Goal: Transaction & Acquisition: Purchase product/service

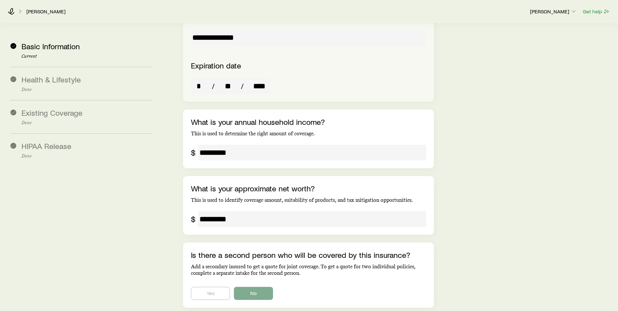
scroll to position [1164, 0]
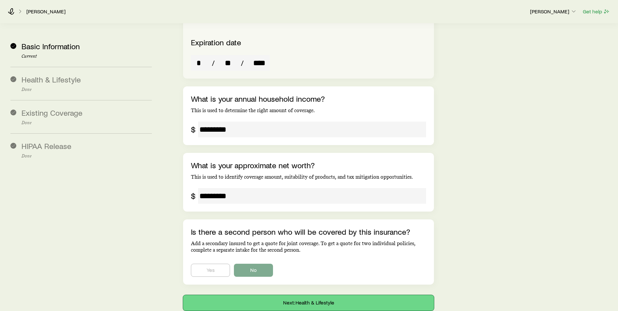
click at [271, 295] on button "Next: Health & Lifestyle" at bounding box center [308, 303] width 251 height 16
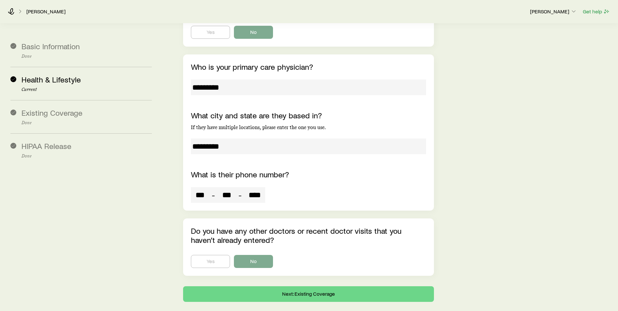
scroll to position [1969, 0]
click at [222, 286] on button "Next: Existing Coverage" at bounding box center [308, 294] width 251 height 16
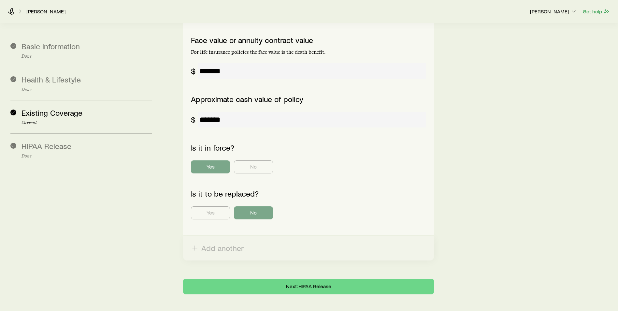
scroll to position [267, 0]
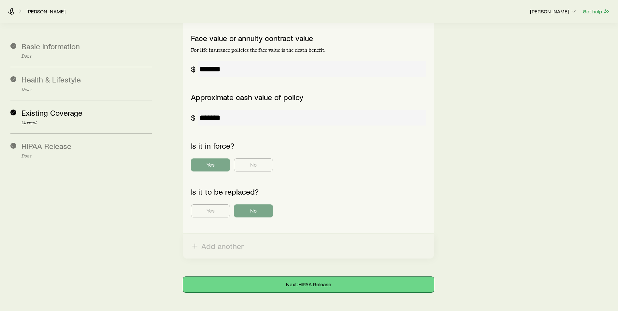
click at [231, 277] on button "Next: HIPAA Release" at bounding box center [308, 285] width 251 height 16
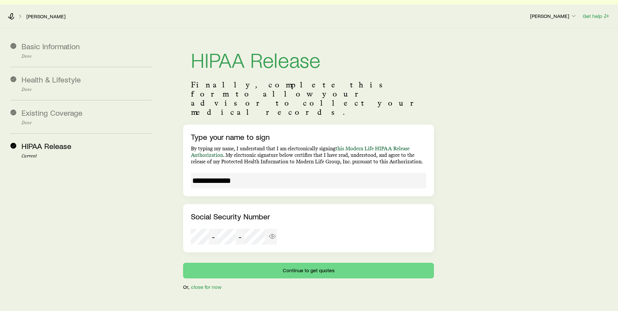
scroll to position [16, 0]
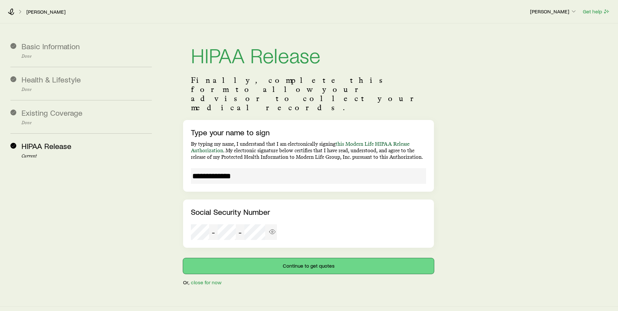
click at [243, 258] on button "Continue to get quotes" at bounding box center [308, 266] width 251 height 16
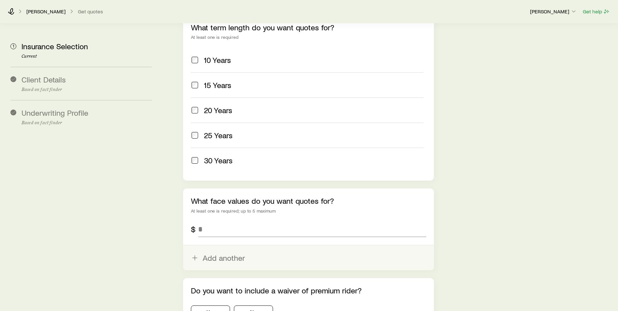
scroll to position [326, 0]
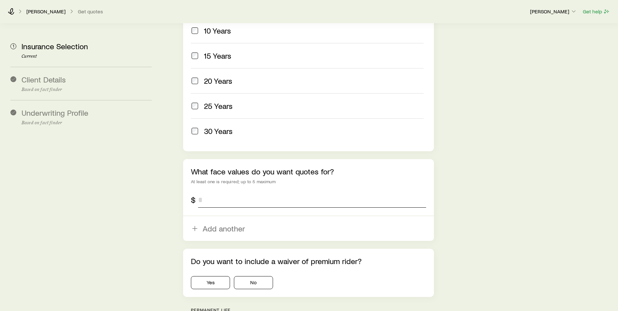
click at [209, 192] on input "tel" at bounding box center [312, 200] width 228 height 16
type input "*********"
click at [257, 276] on button "No" at bounding box center [253, 282] width 39 height 13
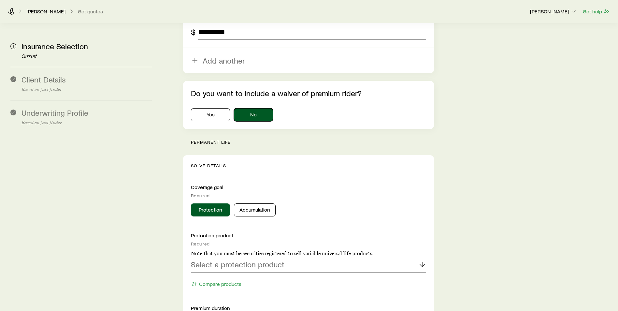
scroll to position [554, 0]
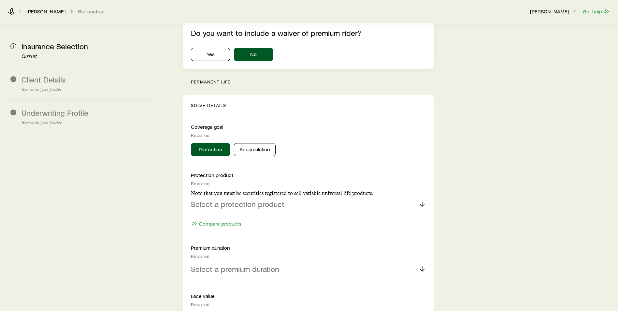
click at [252, 197] on div "Select a protection product" at bounding box center [308, 205] width 235 height 16
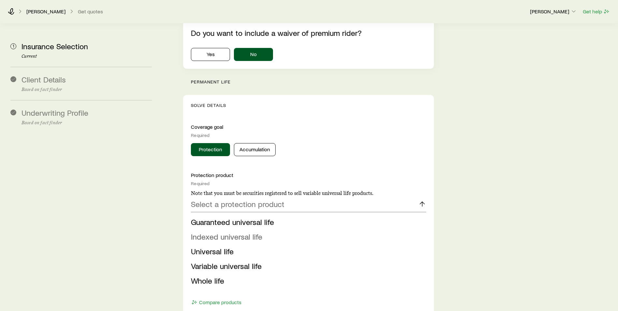
click at [236, 232] on span "Indexed universal life" at bounding box center [226, 236] width 71 height 9
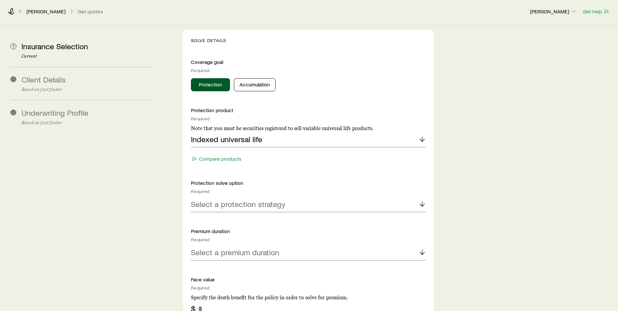
scroll to position [619, 0]
click at [244, 199] on p "Select a protection strategy" at bounding box center [238, 203] width 95 height 9
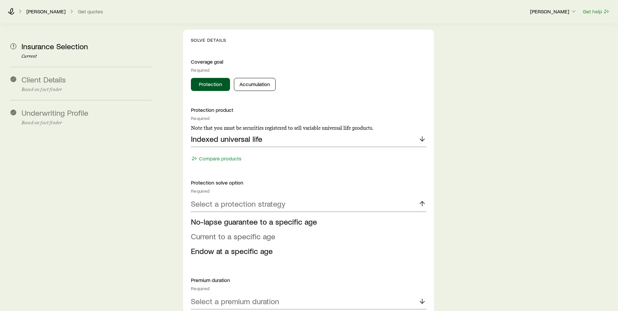
click at [235, 231] on span "Current to a specific age" at bounding box center [233, 235] width 84 height 9
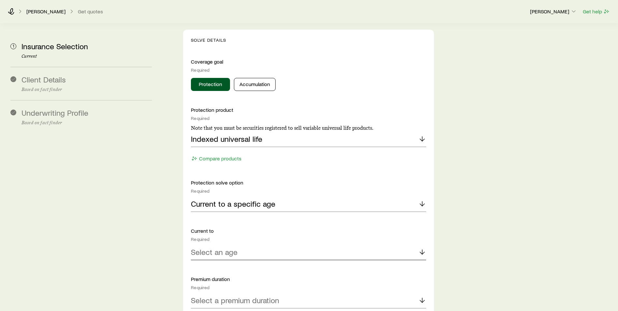
click at [234, 247] on p "Select an age" at bounding box center [214, 251] width 47 height 9
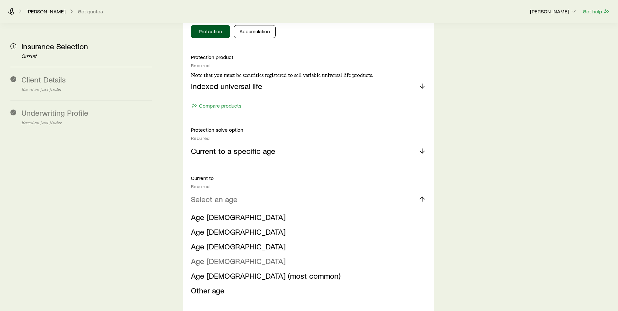
scroll to position [717, 0]
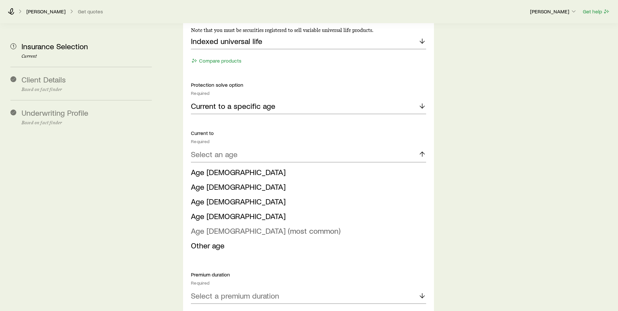
click at [231, 226] on span "Age [DEMOGRAPHIC_DATA] (most common)" at bounding box center [266, 230] width 150 height 9
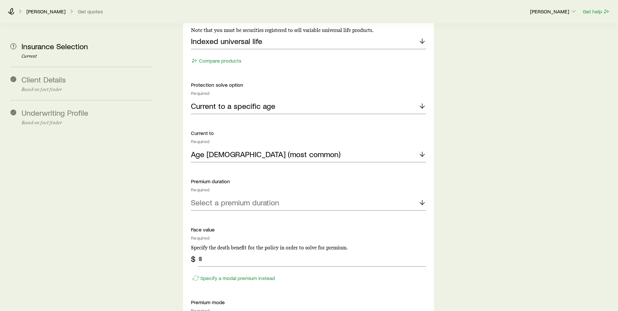
scroll to position [782, 0]
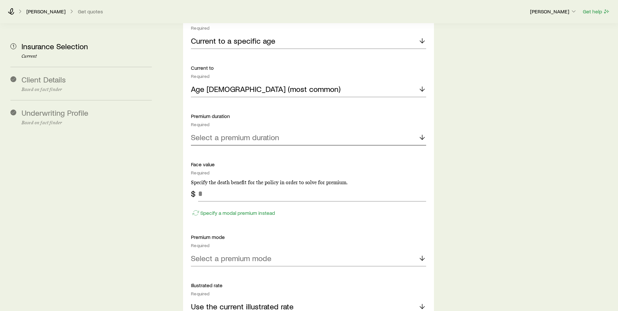
click at [243, 133] on p "Select a premium duration" at bounding box center [235, 137] width 88 height 9
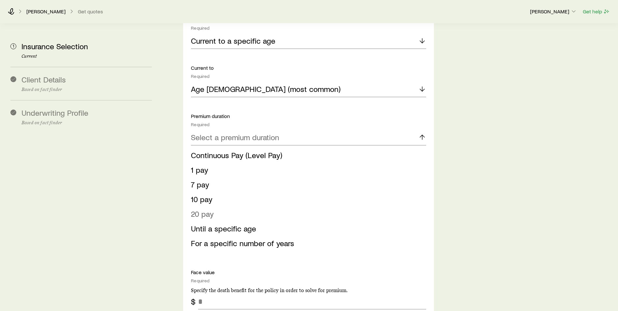
click at [207, 209] on span "20 pay" at bounding box center [202, 213] width 23 height 9
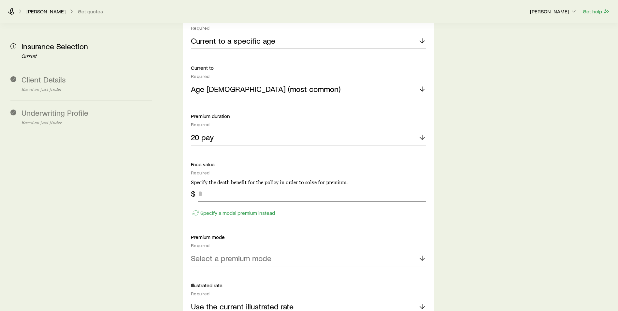
scroll to position [815, 0]
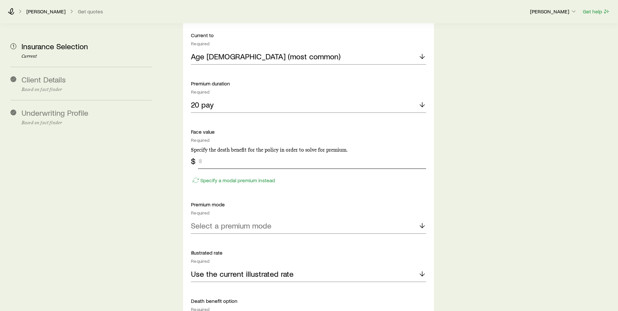
click at [217, 153] on input "tel" at bounding box center [312, 161] width 228 height 16
type input "*********"
click at [238, 221] on p "Select a premium mode" at bounding box center [231, 225] width 80 height 9
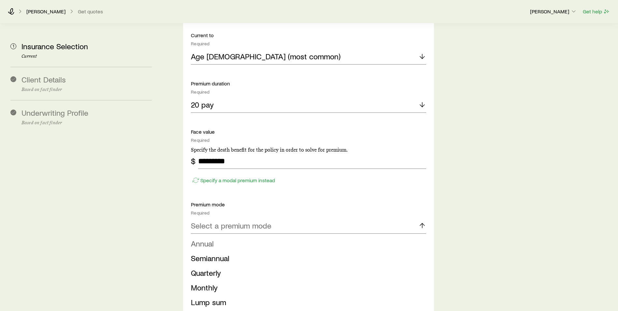
click at [220, 236] on li "Annual" at bounding box center [306, 243] width 231 height 15
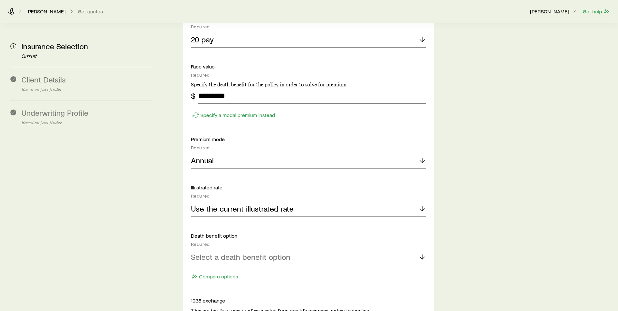
scroll to position [945, 0]
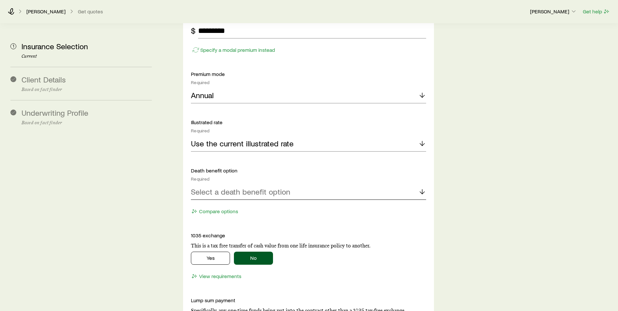
click at [238, 187] on p "Select a death benefit option" at bounding box center [240, 191] width 99 height 9
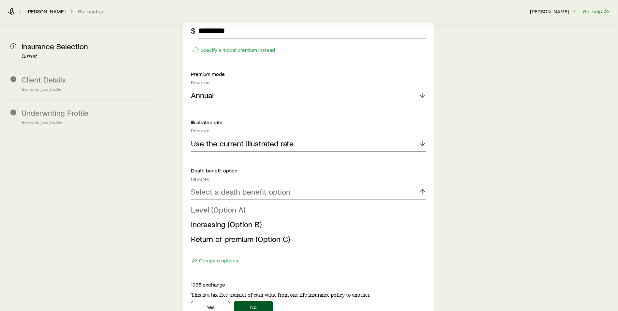
click at [234, 205] on span "Level (Option A)" at bounding box center [218, 209] width 54 height 9
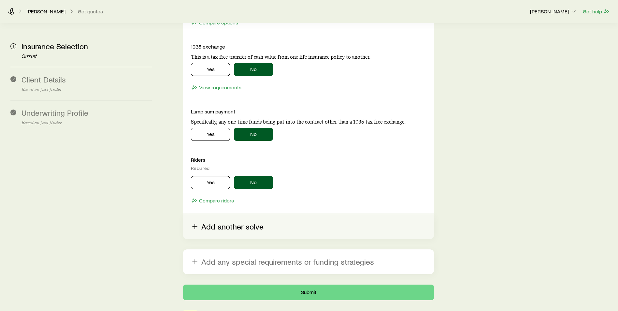
scroll to position [1160, 0]
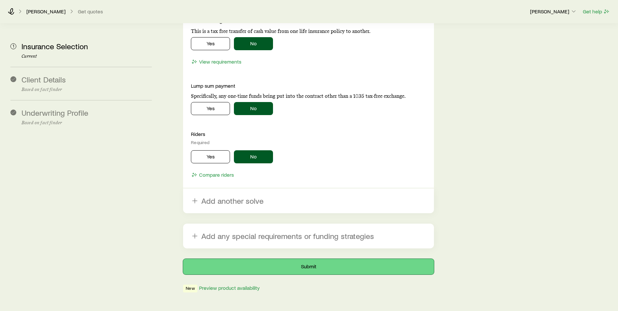
click at [246, 259] on button "Submit" at bounding box center [308, 267] width 251 height 16
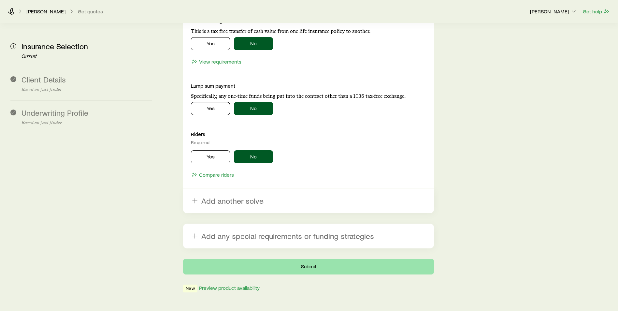
scroll to position [0, 0]
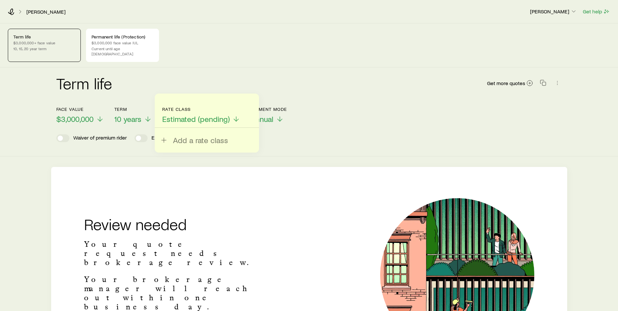
click at [36, 41] on p "$3,000,000+ face value" at bounding box center [44, 42] width 62 height 5
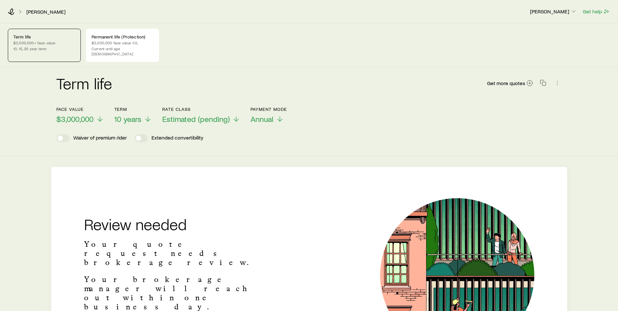
click at [39, 45] on div "Term life $3,000,000+ face value 10, 15, 20 year term" at bounding box center [44, 45] width 73 height 33
click at [118, 45] on div "Permanent life (Protection) $3,000,000 face value IUL Current until age [DEMOGR…" at bounding box center [122, 45] width 73 height 33
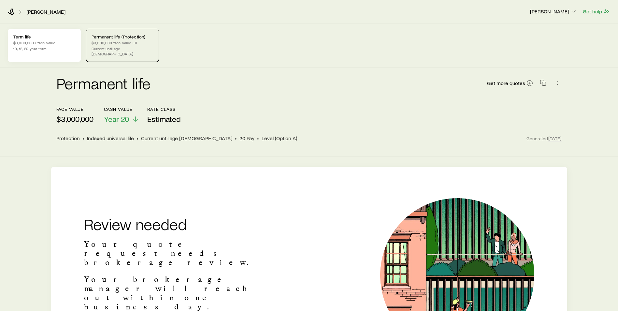
click at [32, 47] on p "10, 15, 20 year term" at bounding box center [44, 48] width 62 height 5
